Goal: Task Accomplishment & Management: Manage account settings

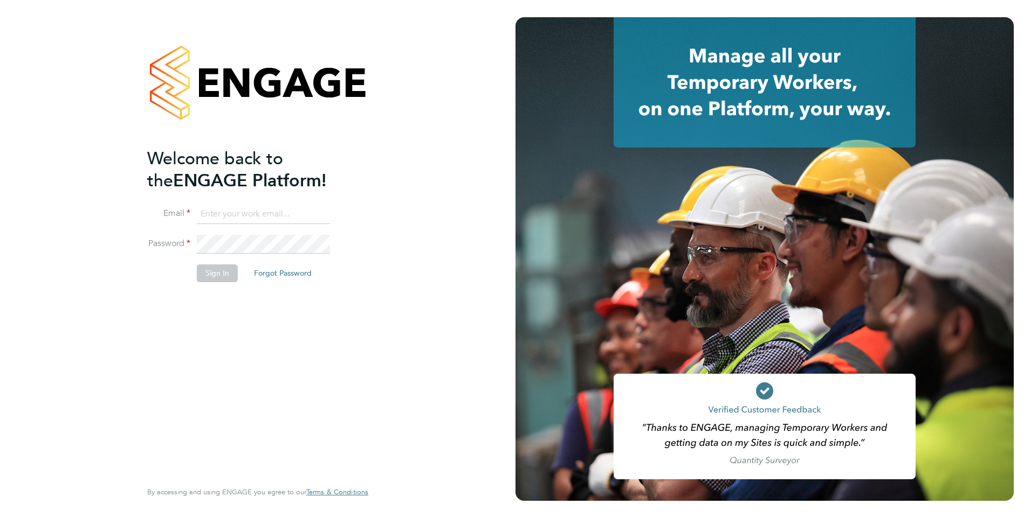
type input "[PERSON_NAME][EMAIL_ADDRESS][PERSON_NAME][DOMAIN_NAME]"
click at [222, 273] on button "Sign In" at bounding box center [217, 273] width 41 height 17
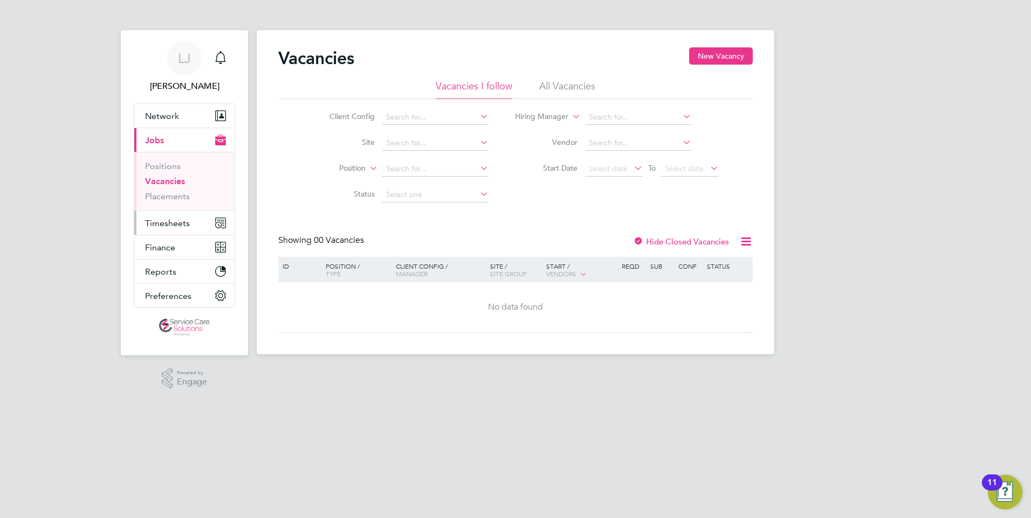
click at [160, 217] on button "Timesheets" at bounding box center [184, 223] width 100 height 24
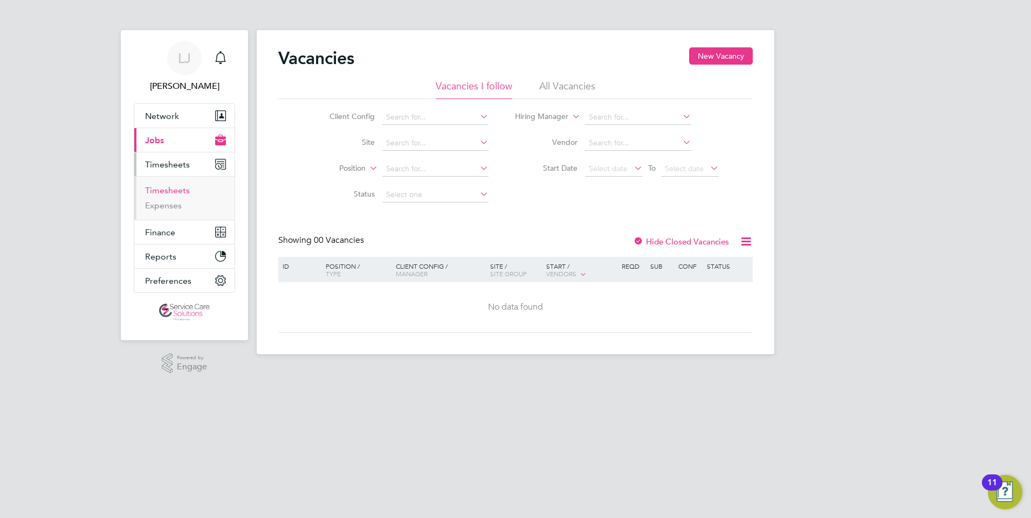
click at [161, 190] on link "Timesheets" at bounding box center [167, 190] width 45 height 10
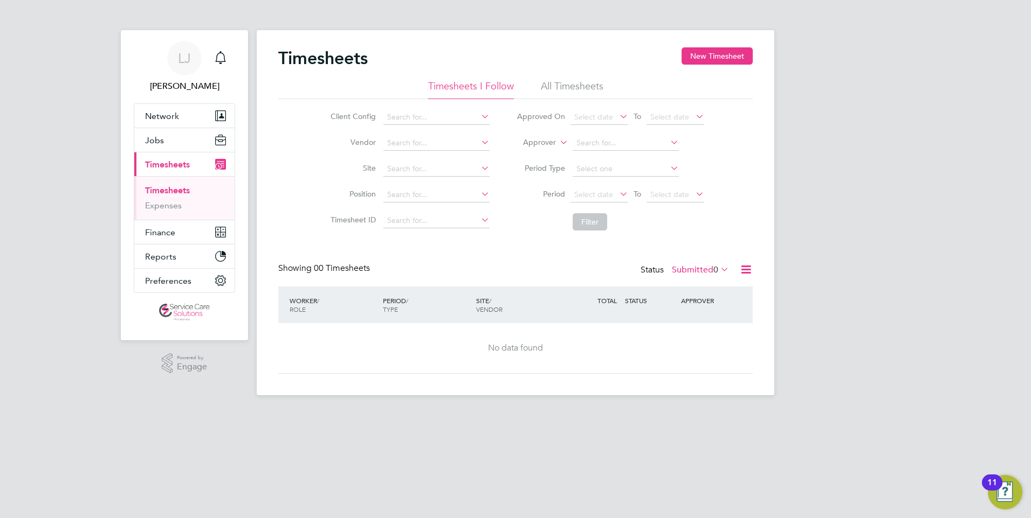
click at [550, 145] on label "Approver" at bounding box center [531, 142] width 49 height 11
click at [570, 86] on li "All Timesheets" at bounding box center [572, 89] width 63 height 19
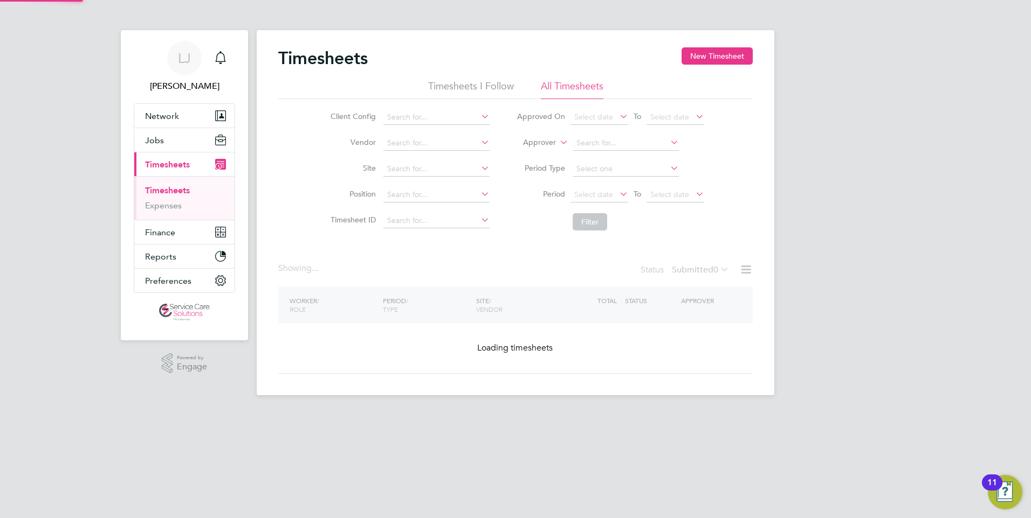
click at [557, 144] on icon at bounding box center [557, 140] width 0 height 10
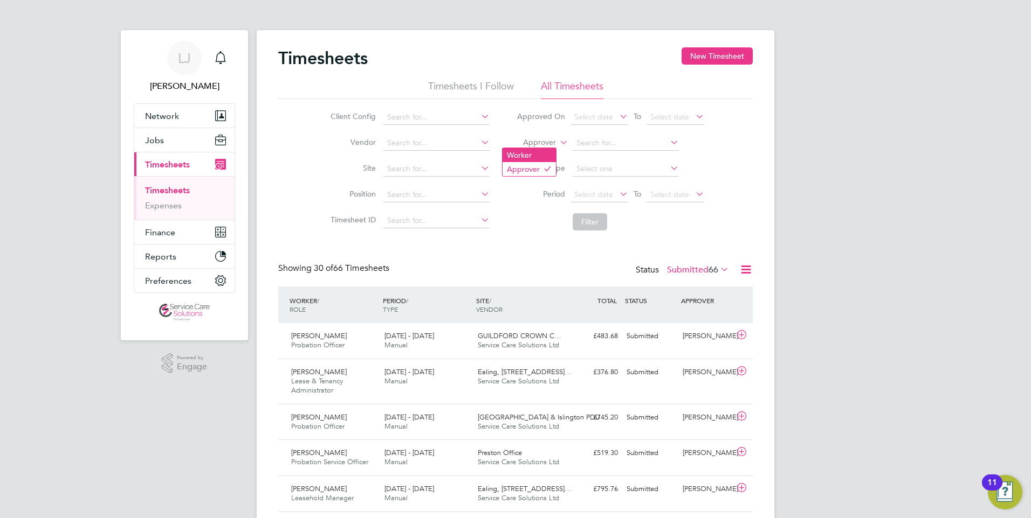
click at [524, 152] on li "Worker" at bounding box center [528, 155] width 53 height 14
click at [587, 144] on input at bounding box center [625, 143] width 106 height 15
click at [590, 157] on b "Yewande" at bounding box center [592, 158] width 32 height 9
type input "Yewande Olatunde"
click at [617, 193] on icon at bounding box center [617, 193] width 0 height 15
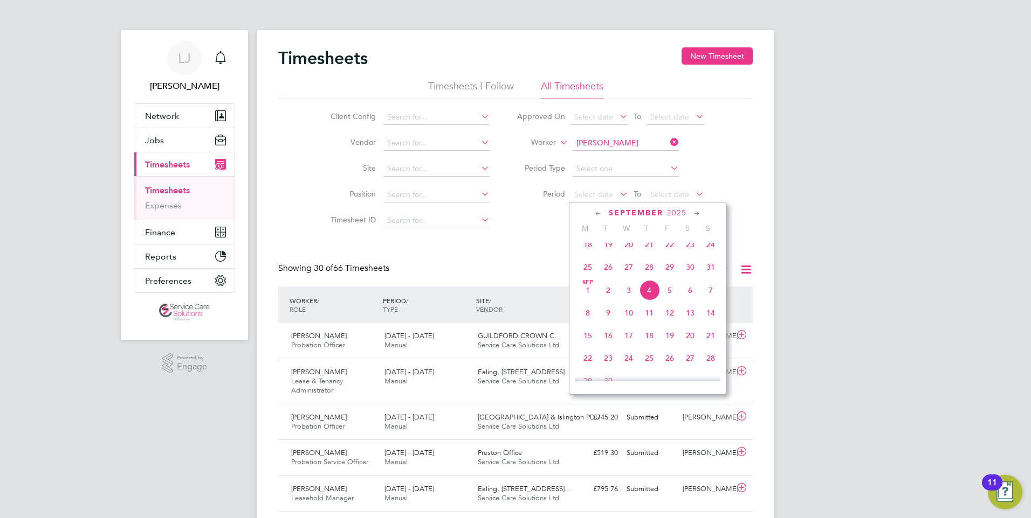
click at [617, 213] on span "September" at bounding box center [636, 213] width 54 height 9
click at [637, 212] on span "September" at bounding box center [636, 213] width 54 height 9
click at [594, 214] on icon at bounding box center [598, 214] width 10 height 12
click at [595, 214] on icon at bounding box center [598, 214] width 10 height 12
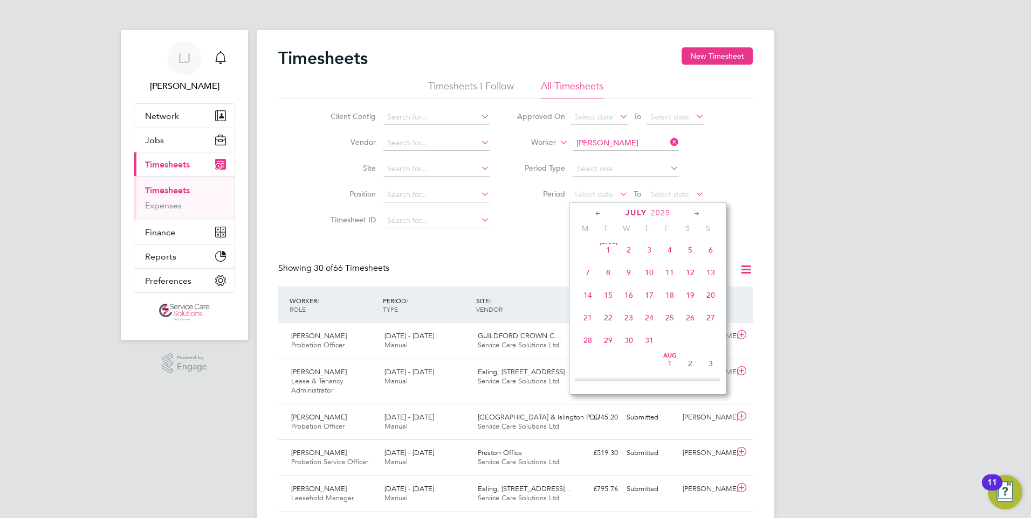
click at [595, 214] on icon at bounding box center [598, 214] width 10 height 12
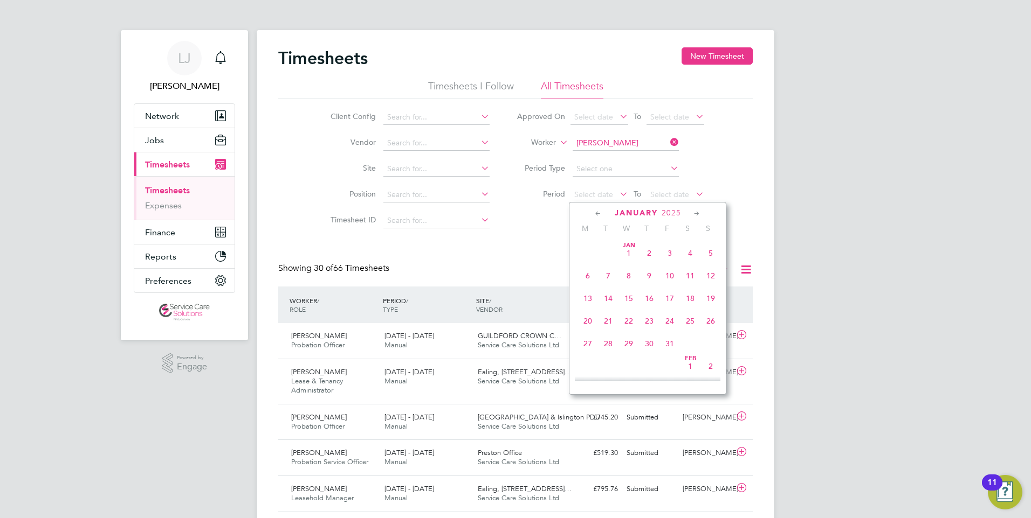
click at [595, 214] on icon at bounding box center [598, 214] width 10 height 12
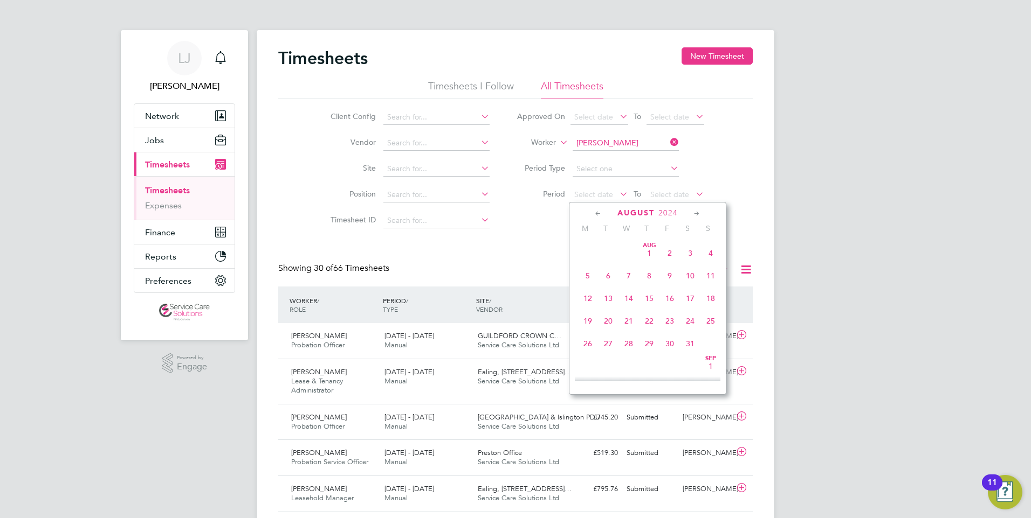
click at [697, 210] on icon at bounding box center [697, 214] width 10 height 12
click at [587, 369] on span "30" at bounding box center [587, 364] width 20 height 20
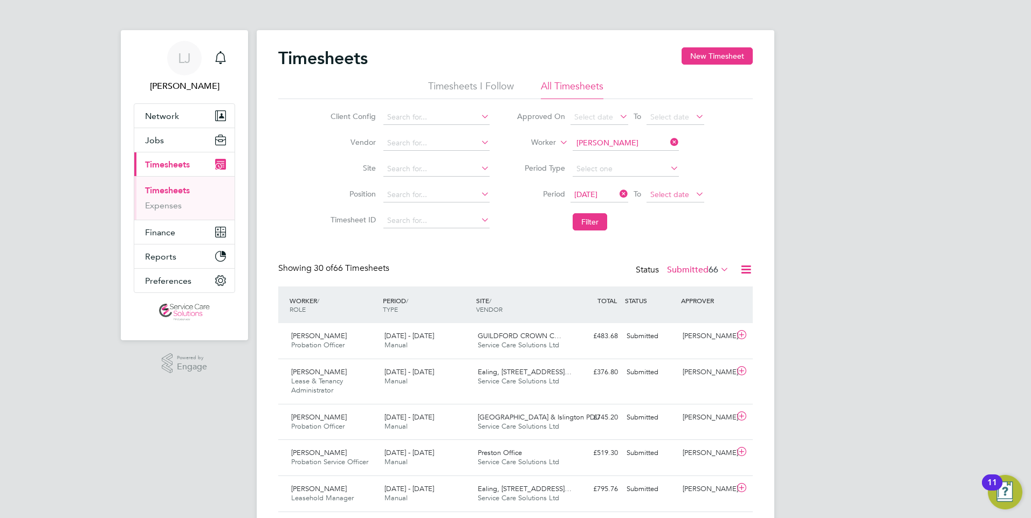
click at [670, 193] on span "Select date" at bounding box center [669, 195] width 39 height 10
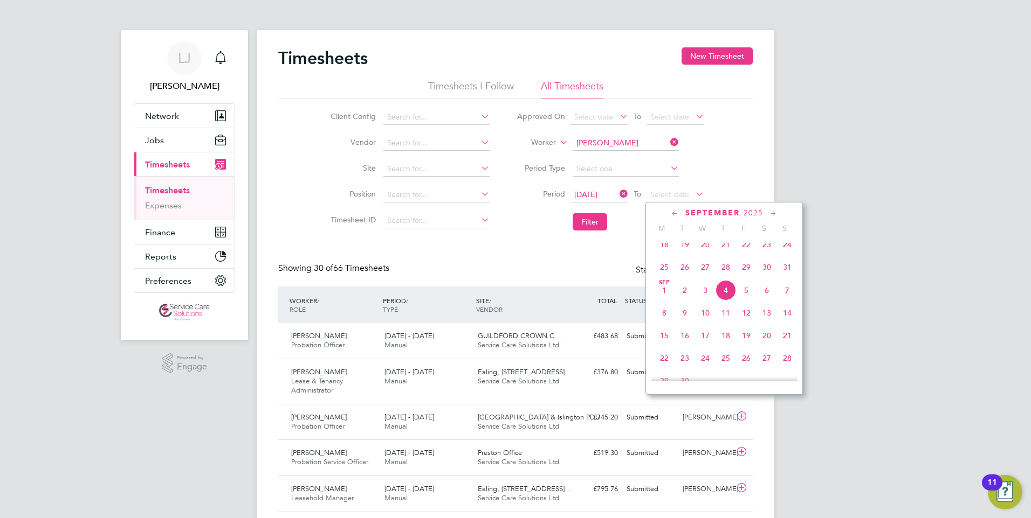
click at [673, 212] on icon at bounding box center [674, 214] width 10 height 12
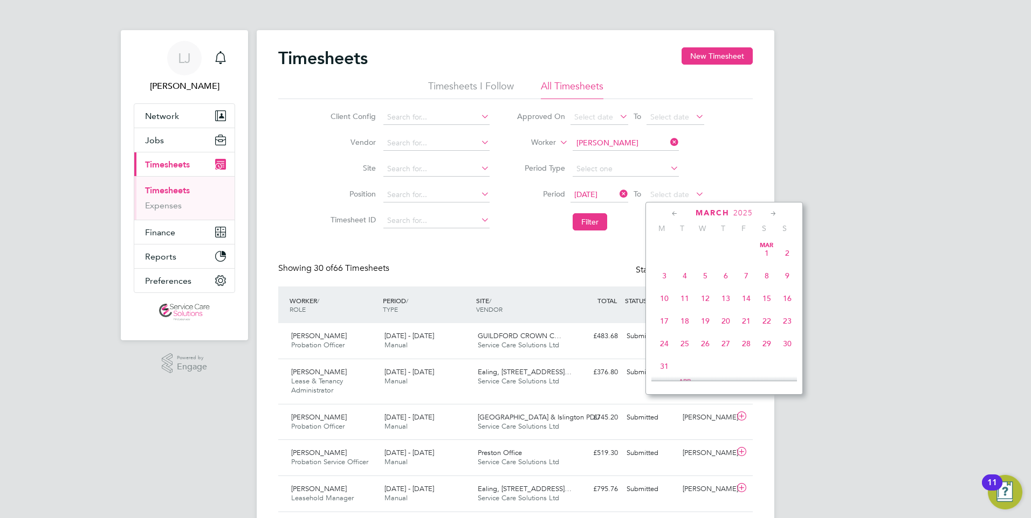
click at [673, 212] on icon at bounding box center [674, 214] width 10 height 12
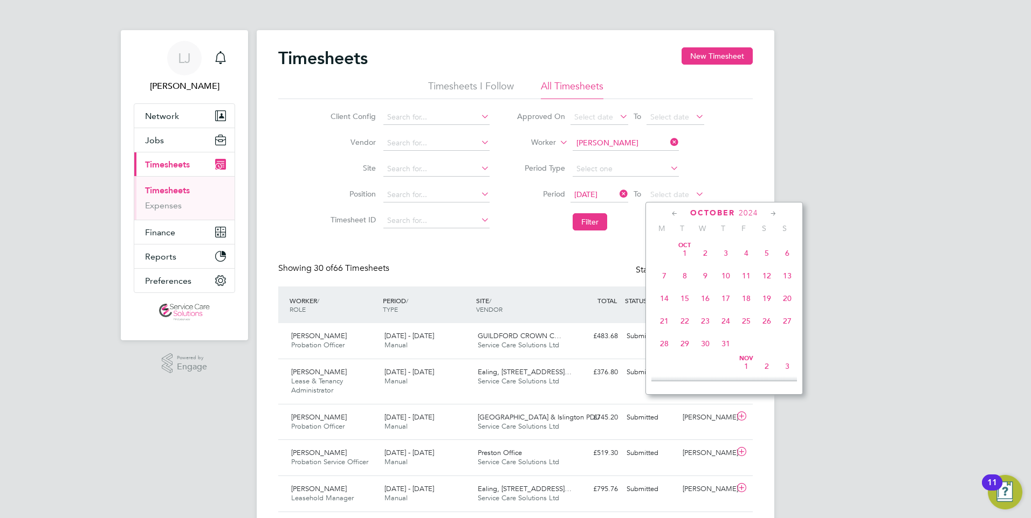
click at [673, 212] on icon at bounding box center [674, 214] width 10 height 12
click at [771, 213] on icon at bounding box center [773, 214] width 10 height 12
click at [787, 254] on span "6" at bounding box center [787, 250] width 20 height 20
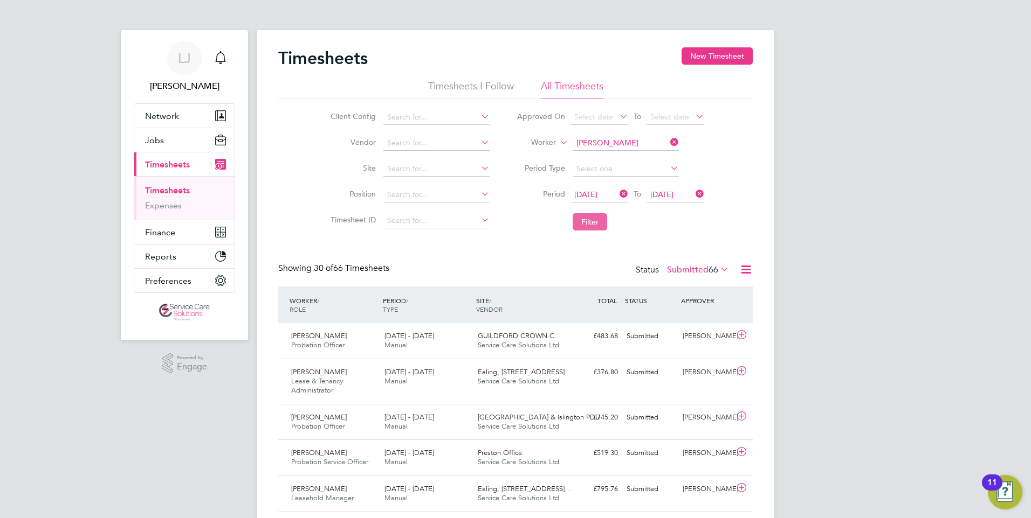
click at [592, 222] on button "Filter" at bounding box center [589, 221] width 34 height 17
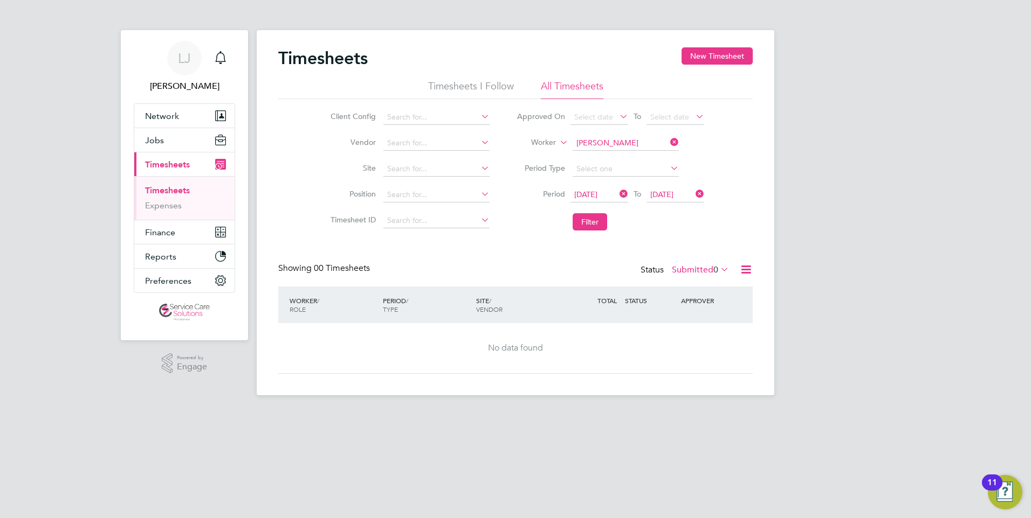
click at [716, 269] on span "0" at bounding box center [715, 270] width 5 height 11
click at [701, 284] on li "All" at bounding box center [699, 288] width 50 height 15
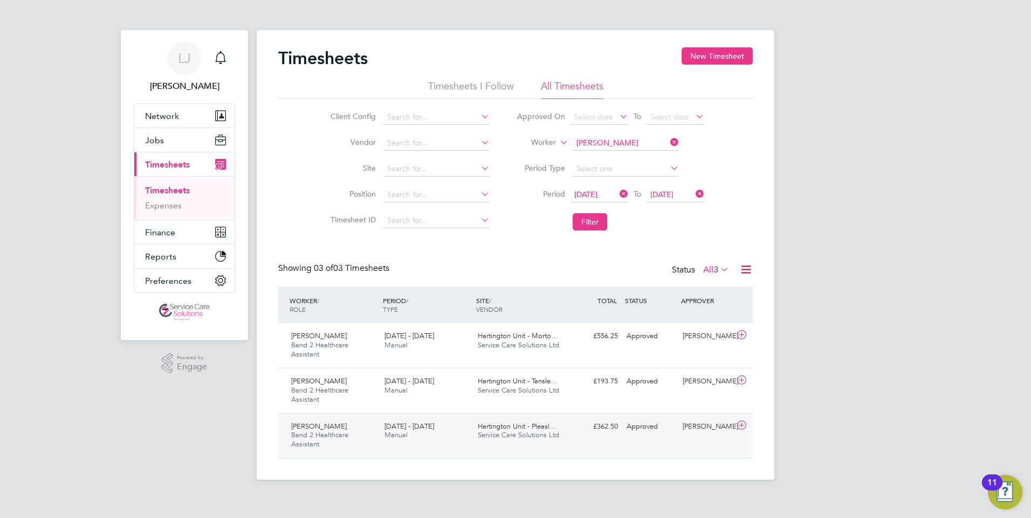
click at [485, 433] on span "Service Care Solutions Ltd" at bounding box center [518, 435] width 81 height 9
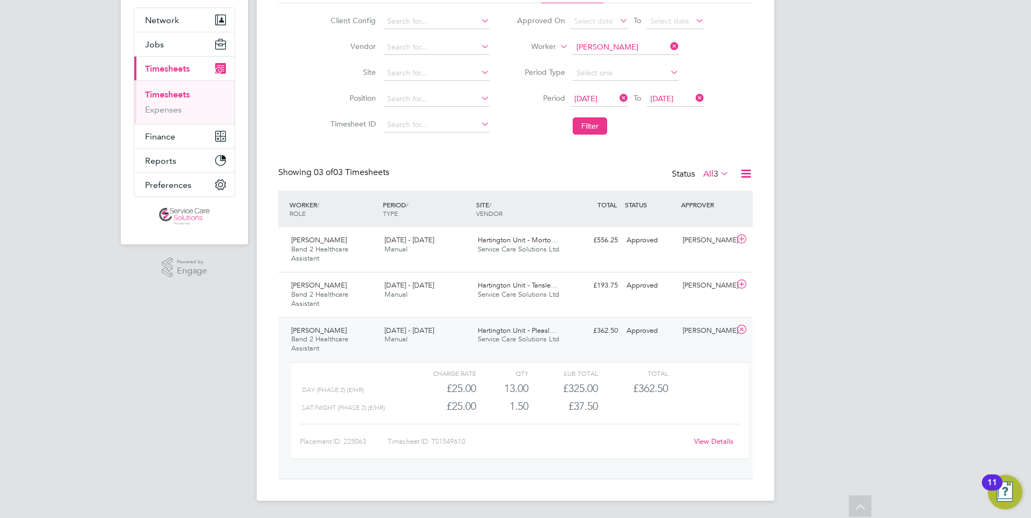
click at [721, 442] on link "View Details" at bounding box center [713, 441] width 39 height 9
